Goal: Navigation & Orientation: Find specific page/section

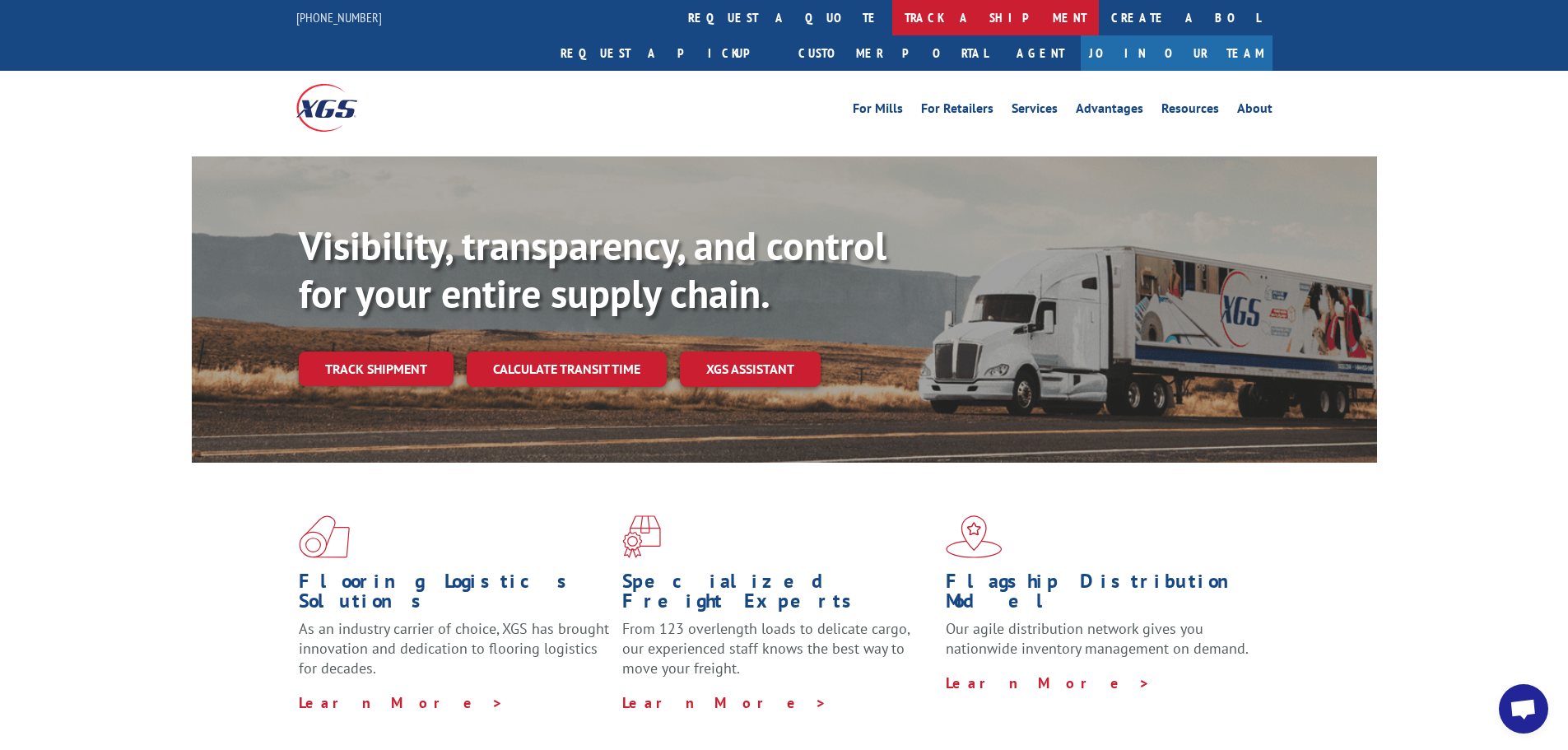
click at [892, 18] on link "track a shipment" at bounding box center [995, 18] width 207 height 36
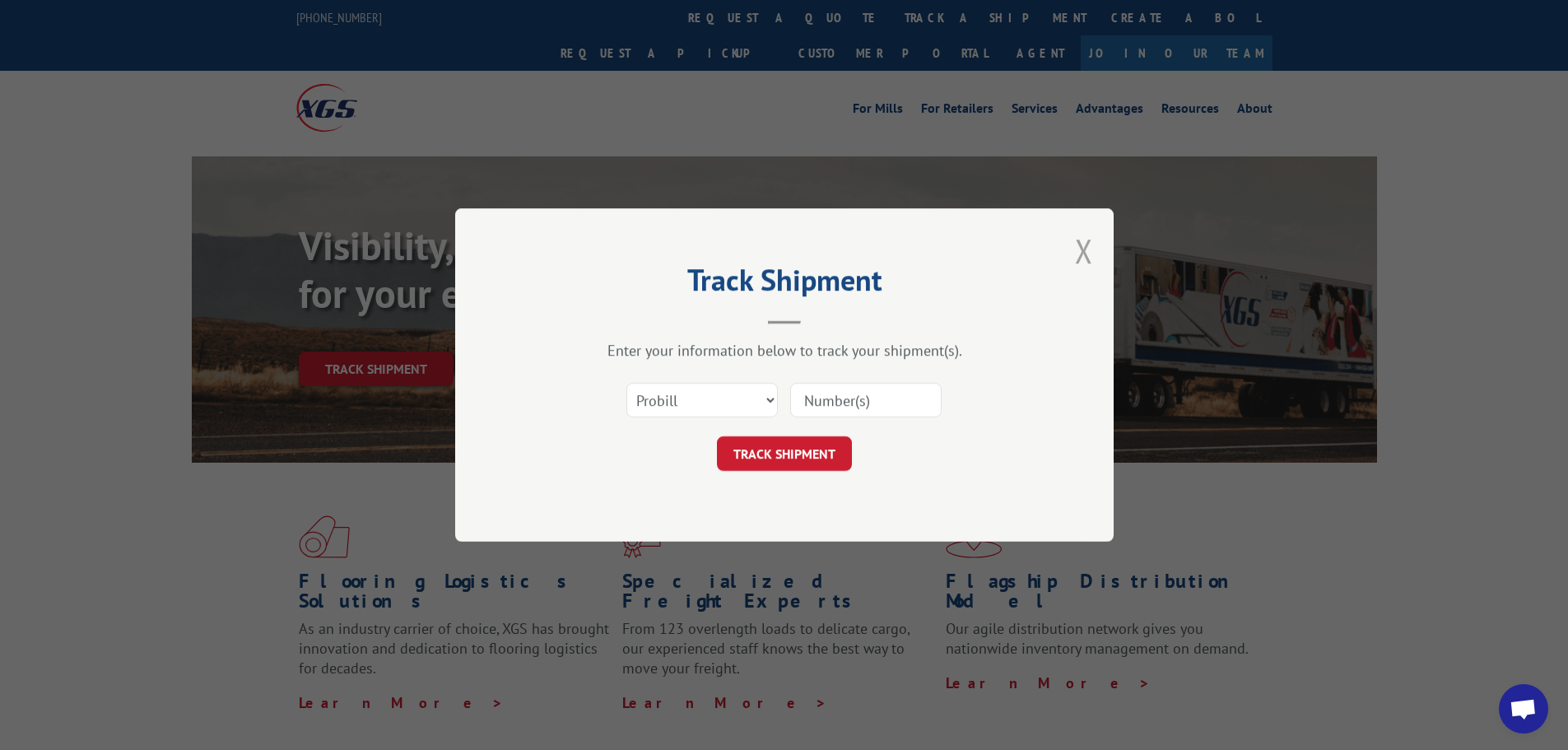
click at [1089, 262] on button "Close modal" at bounding box center [1083, 250] width 18 height 43
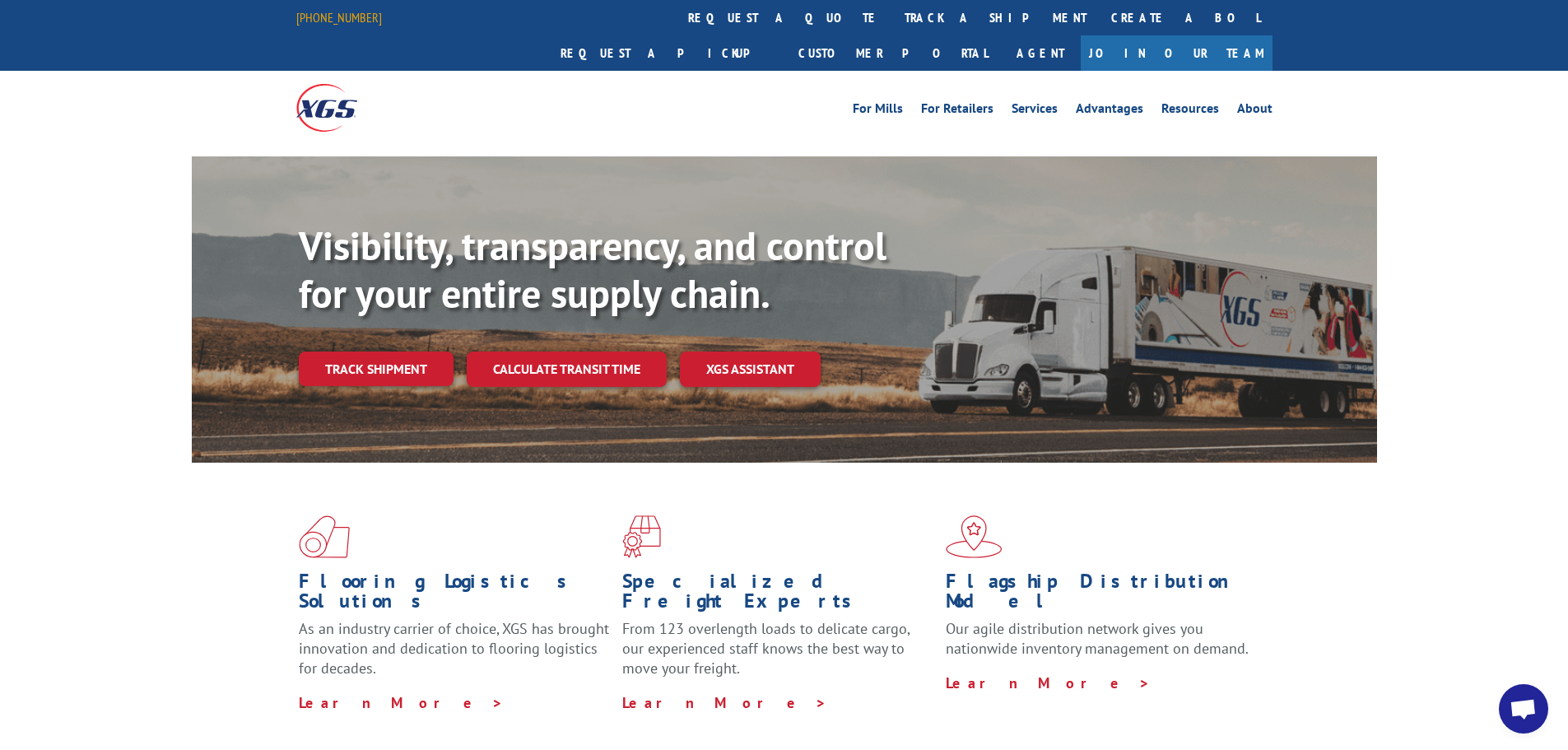
click at [355, 14] on link "[PHONE_NUMBER]" at bounding box center [339, 17] width 86 height 16
click at [1257, 102] on link "About" at bounding box center [1255, 110] width 36 height 18
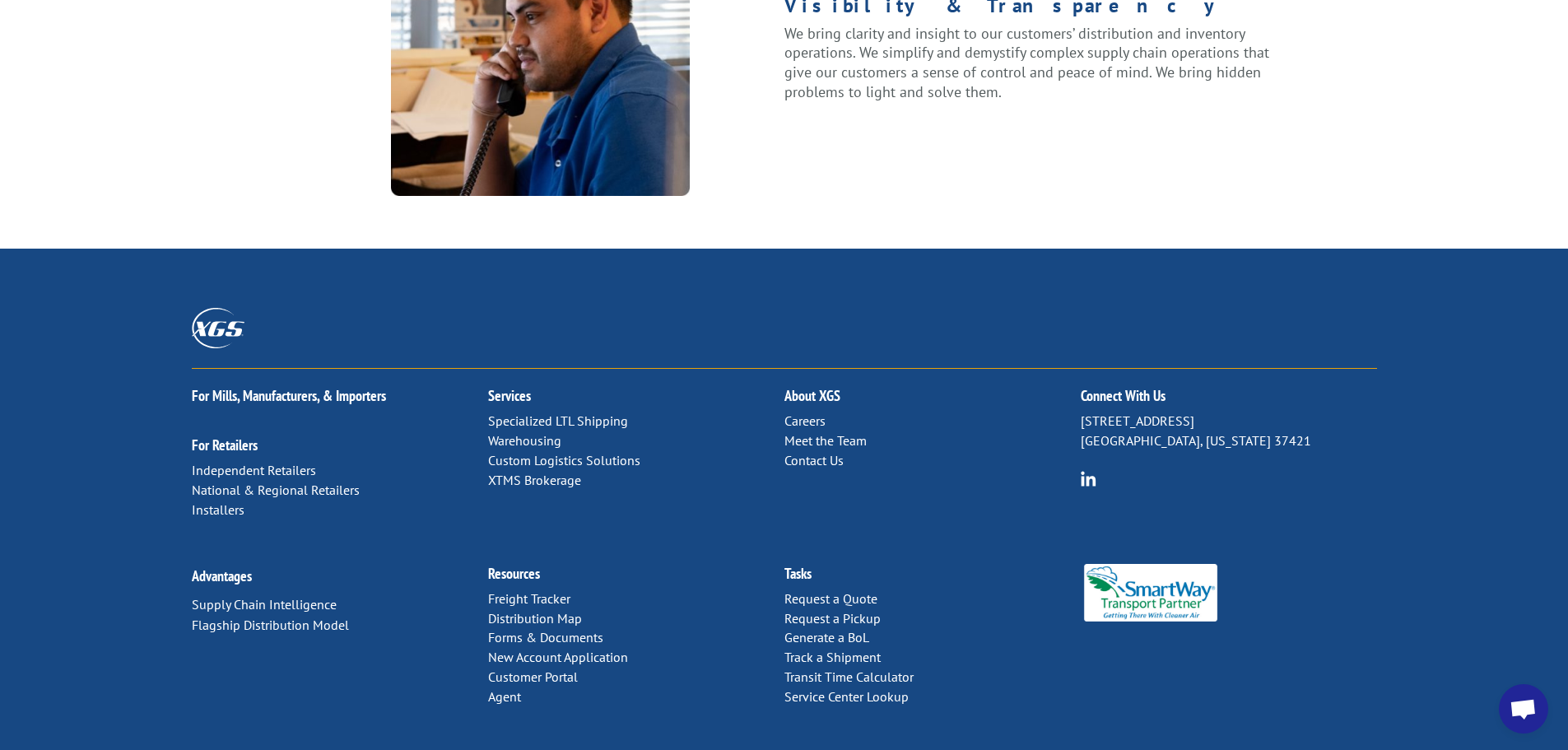
scroll to position [2120, 0]
click at [825, 687] on link "Service Center Lookup" at bounding box center [846, 695] width 125 height 16
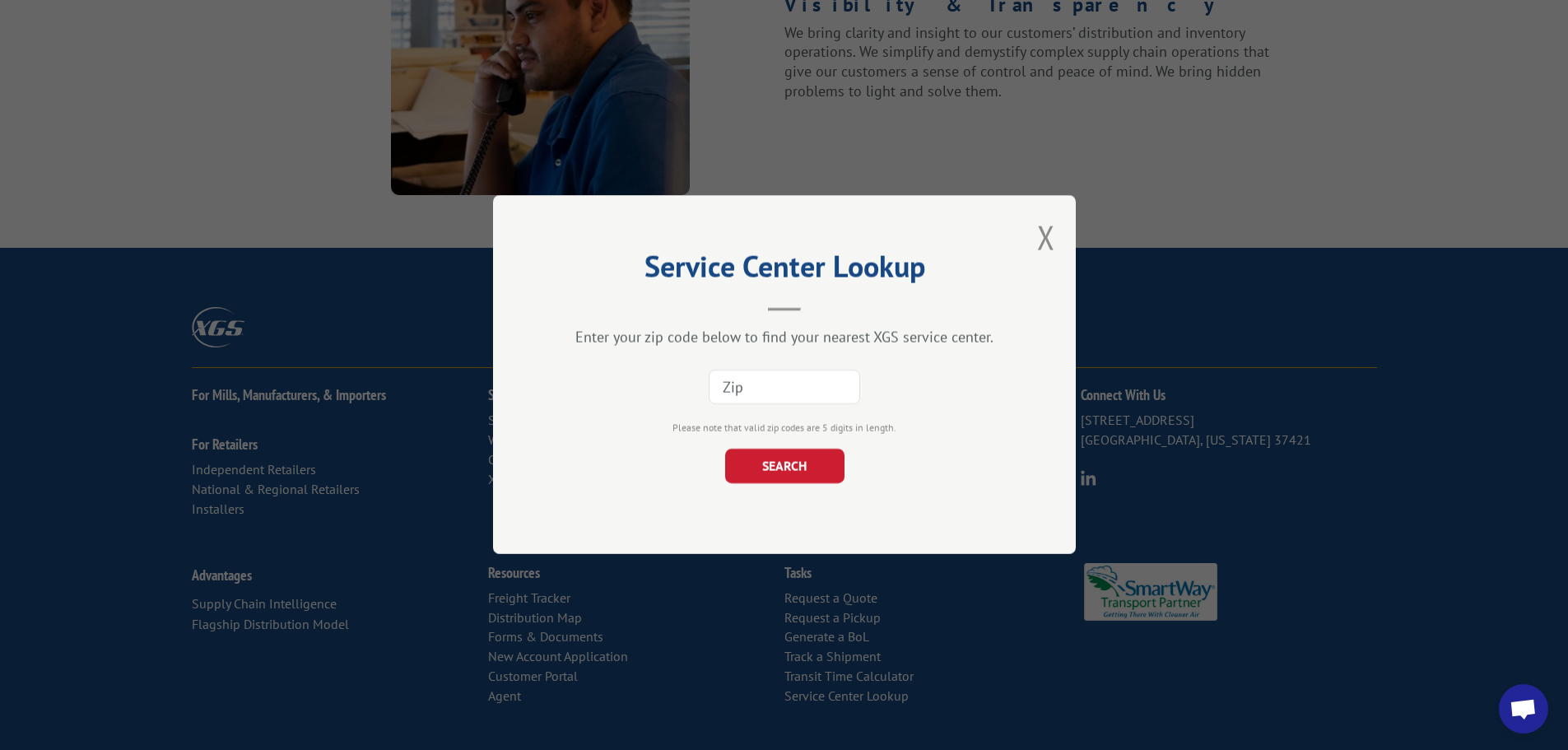
click at [751, 391] on input at bounding box center [784, 387] width 152 height 35
type input "80018"
click button "SEARCH" at bounding box center [784, 467] width 119 height 35
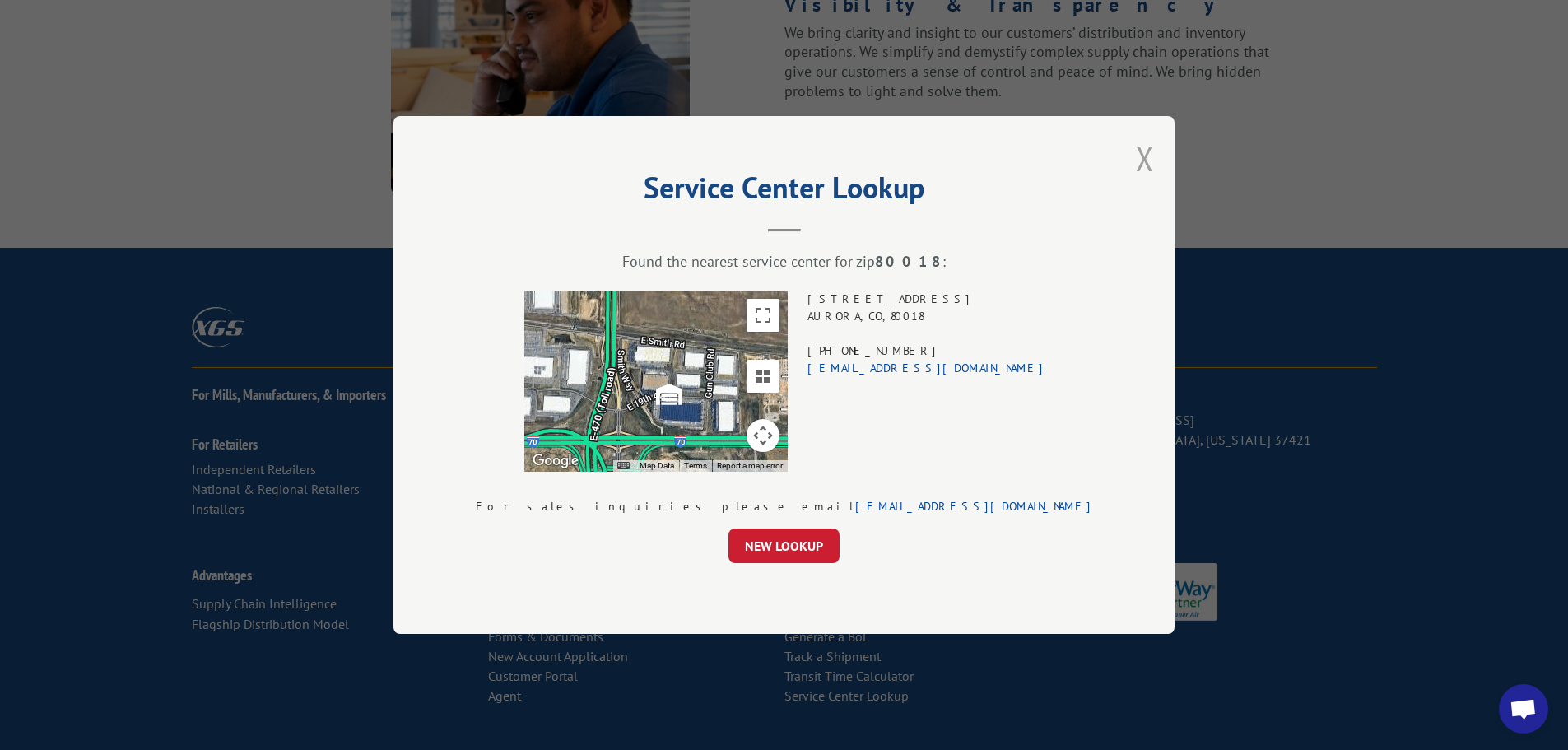
click at [1136, 154] on button "Close modal" at bounding box center [1144, 158] width 18 height 43
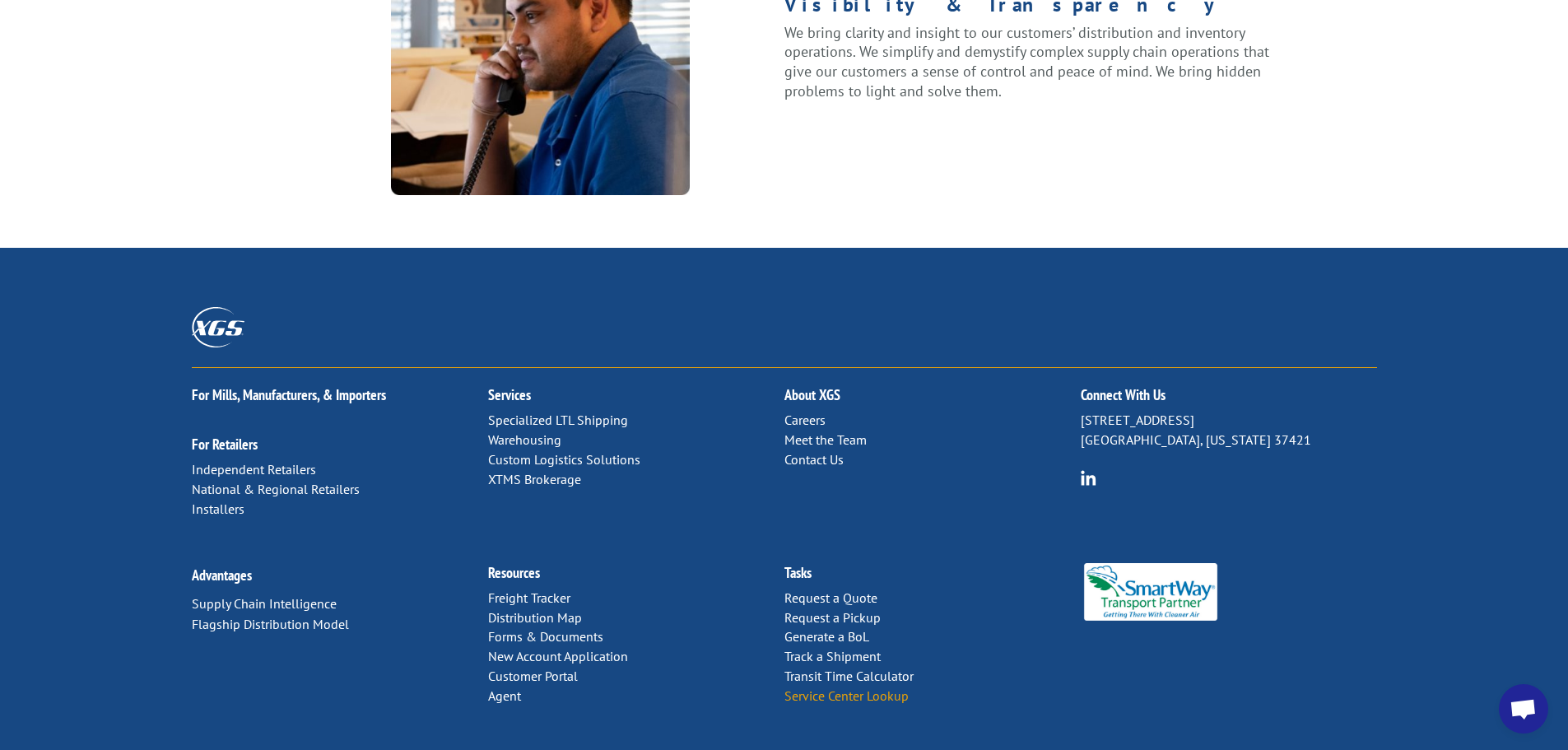
click at [823, 687] on link "Service Center Lookup" at bounding box center [846, 695] width 125 height 16
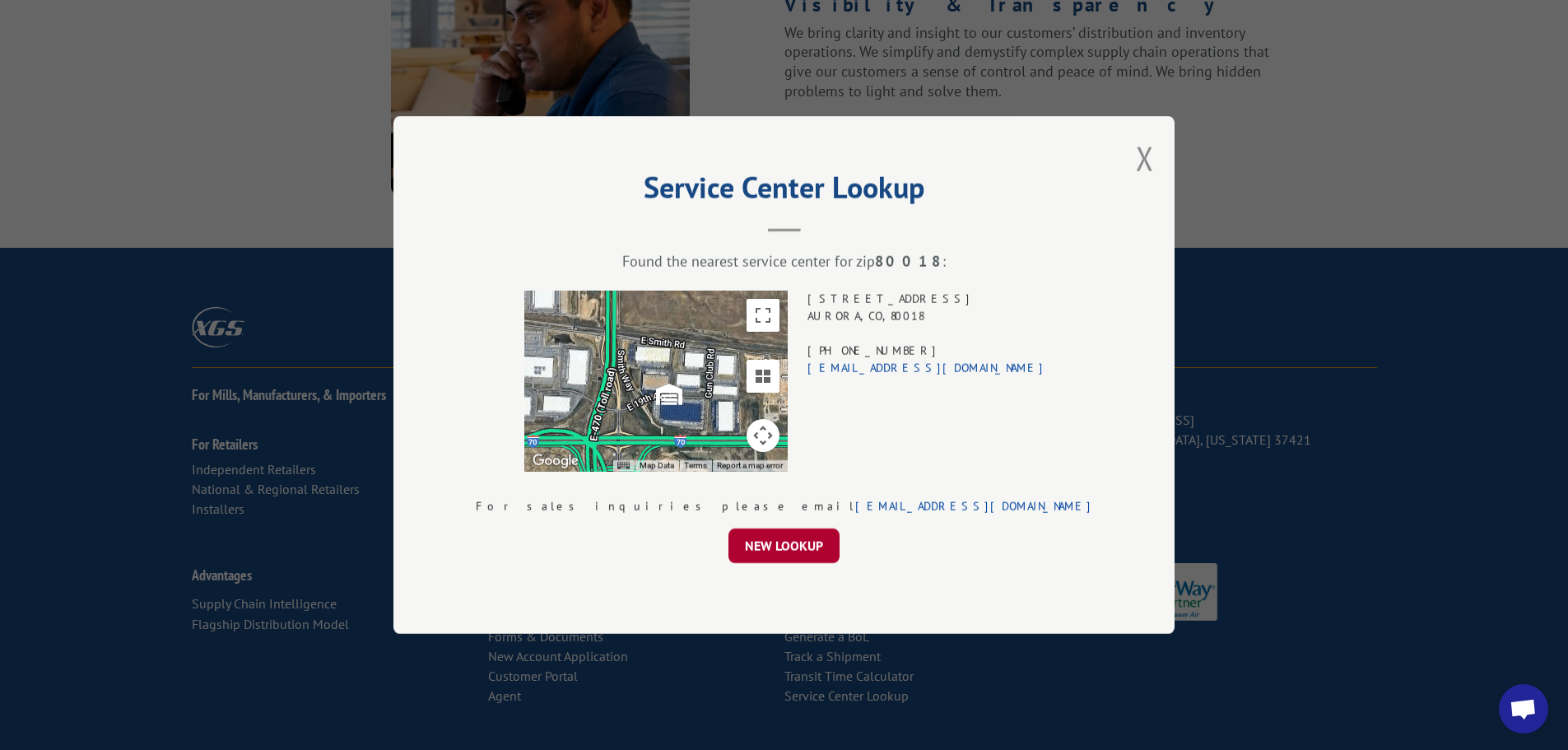
click at [782, 555] on button "NEW LOOKUP" at bounding box center [784, 546] width 111 height 35
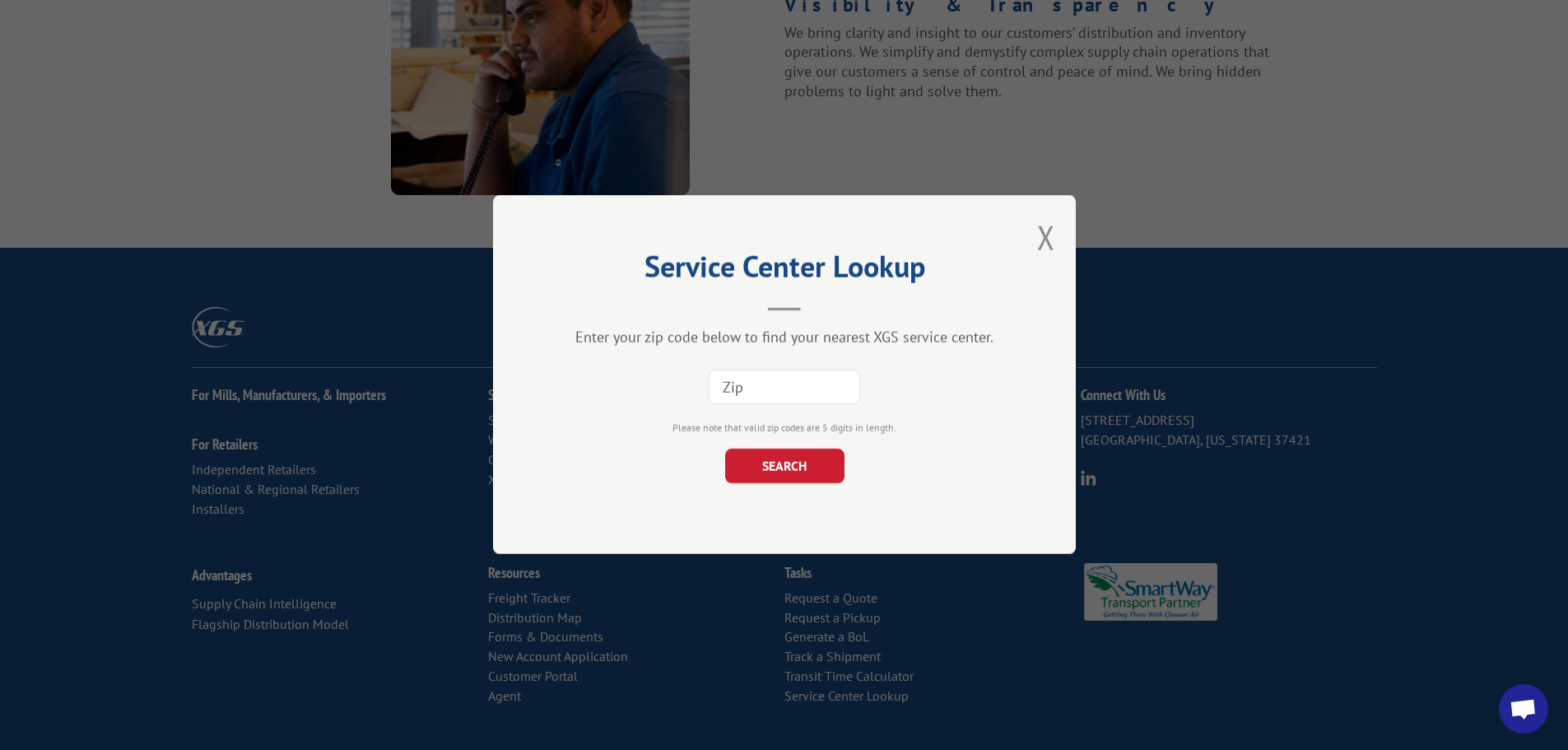
click at [750, 386] on input at bounding box center [784, 387] width 152 height 35
type input "80831"
click button "SEARCH" at bounding box center [784, 467] width 119 height 35
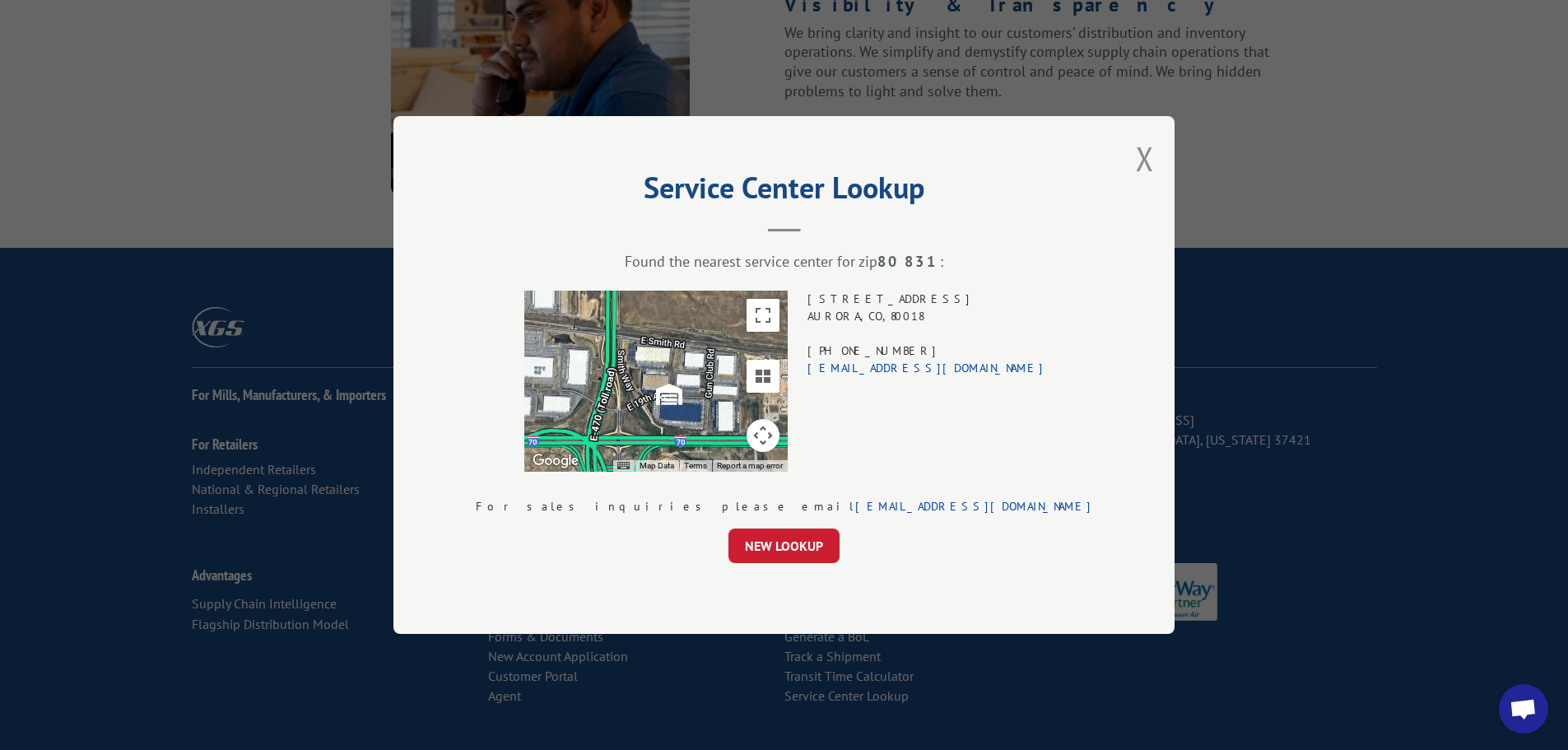
click at [1041, 164] on div "Service Center Lookup Found the nearest service center for zip 80831 : ← Move l…" at bounding box center [784, 375] width 781 height 518
click at [1136, 158] on button "Close modal" at bounding box center [1144, 158] width 18 height 43
